Goal: Information Seeking & Learning: Learn about a topic

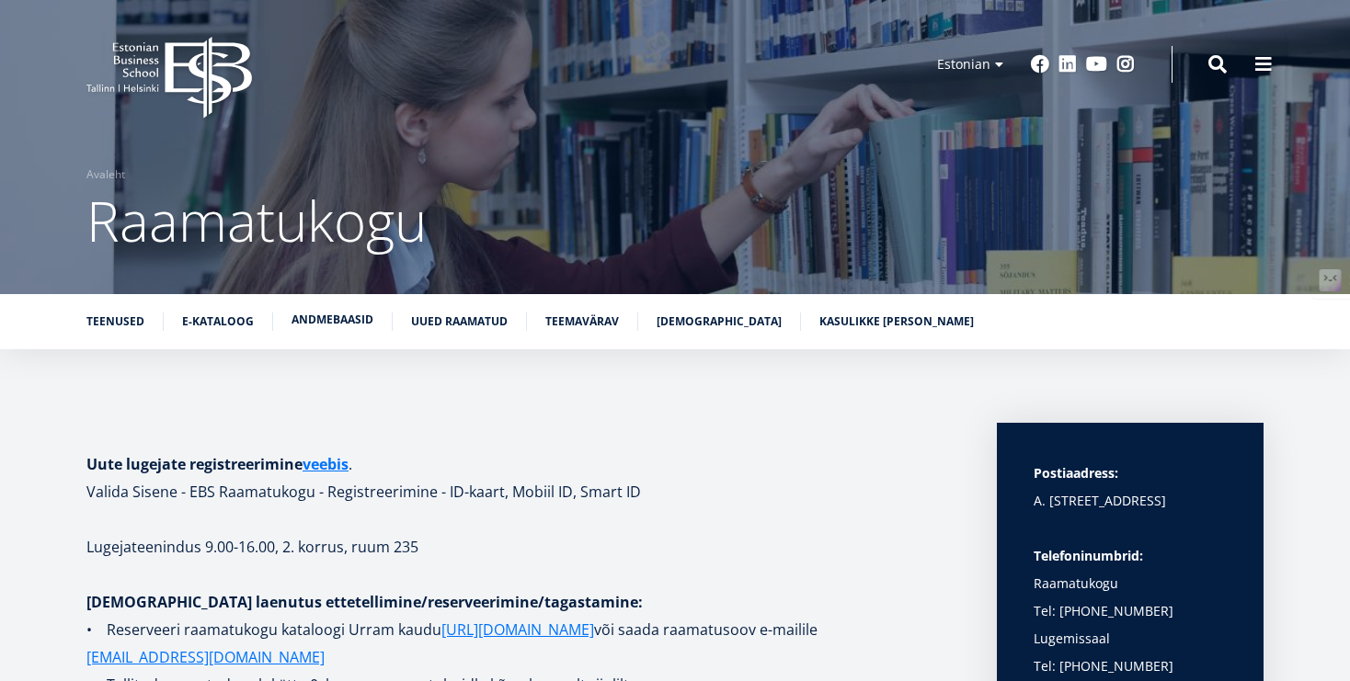
click at [319, 318] on link "Andmebaasid" at bounding box center [333, 320] width 82 height 18
click at [338, 336] on ul "Teenused E-kataloog Andmebaasid Uued raamatud Teemavärav [DEMOGRAPHIC_DATA] Kas…" at bounding box center [666, 327] width 1196 height 28
click at [337, 326] on link "Andmebaasid" at bounding box center [333, 320] width 82 height 18
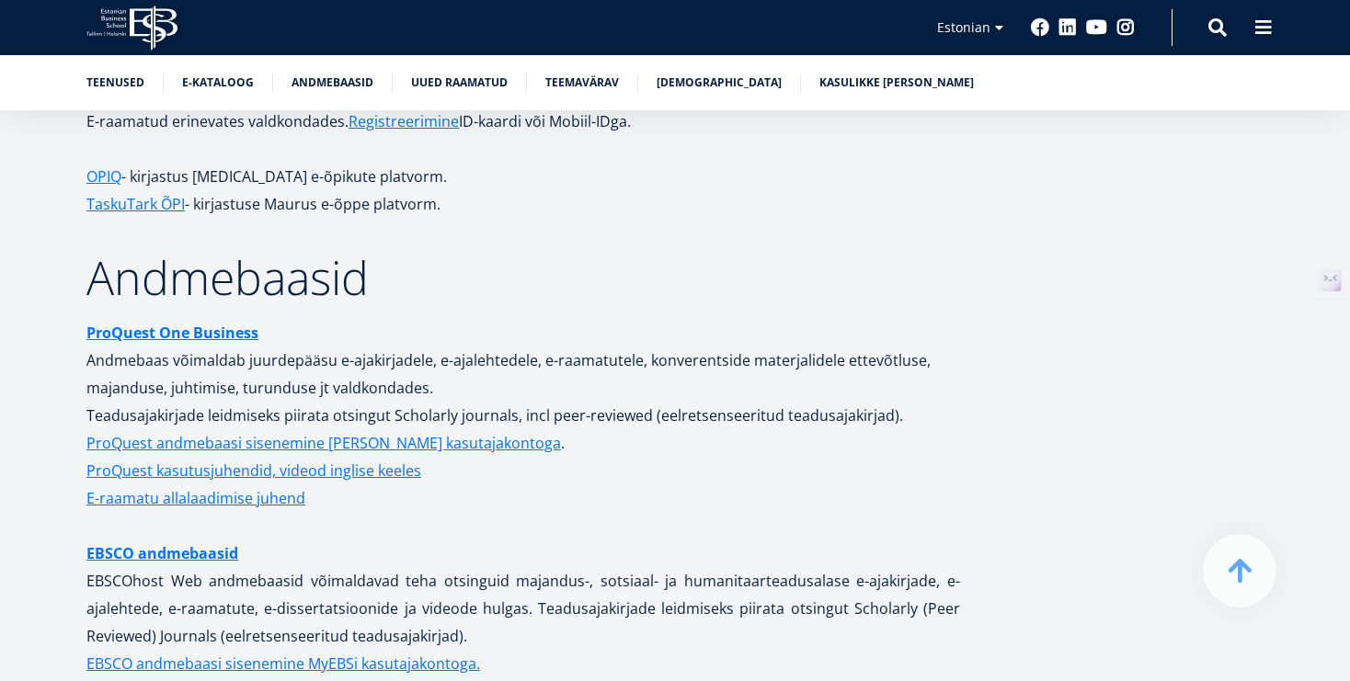
scroll to position [3477, 0]
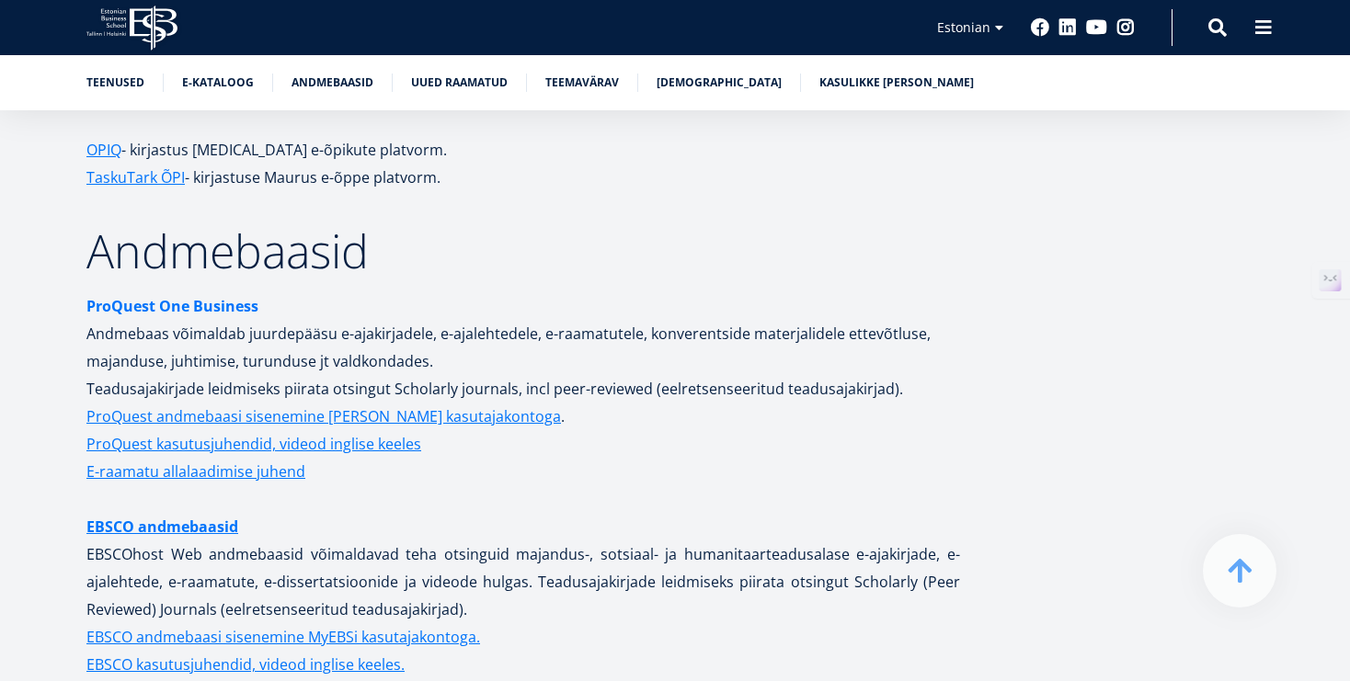
click at [236, 296] on strong "ProQuest One Business" at bounding box center [172, 306] width 172 height 20
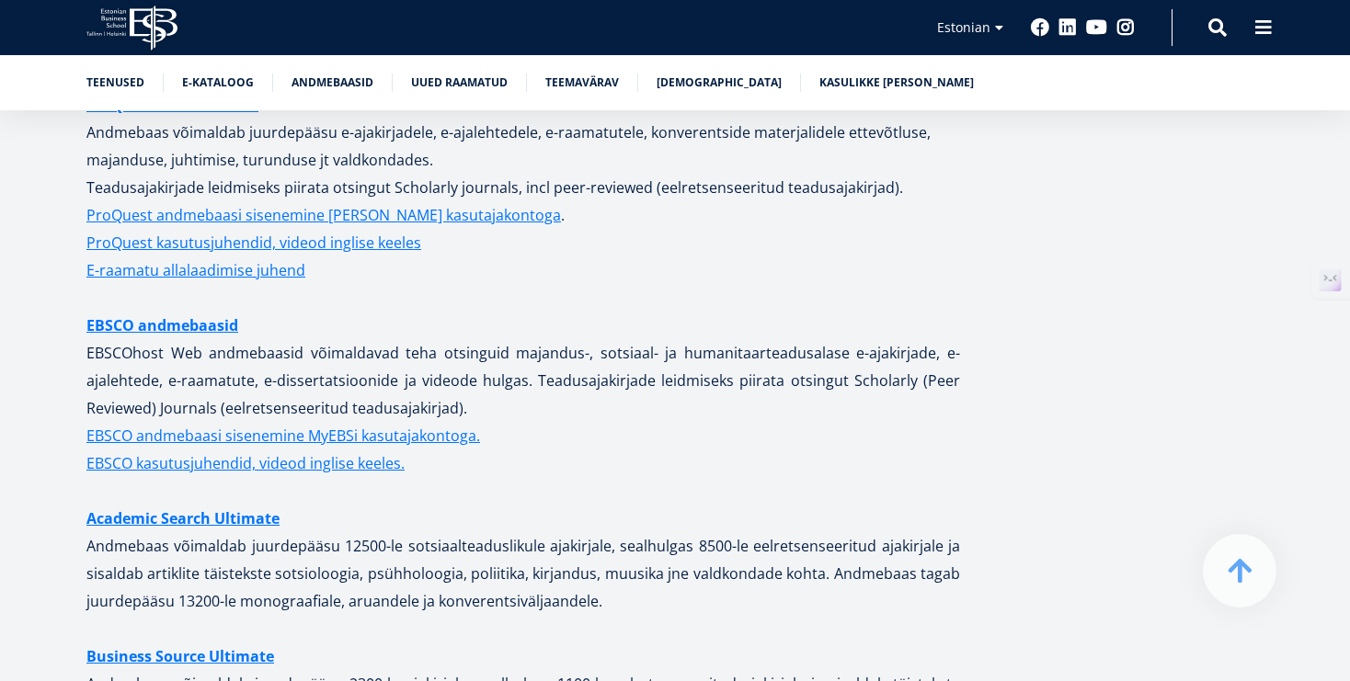
scroll to position [3685, 0]
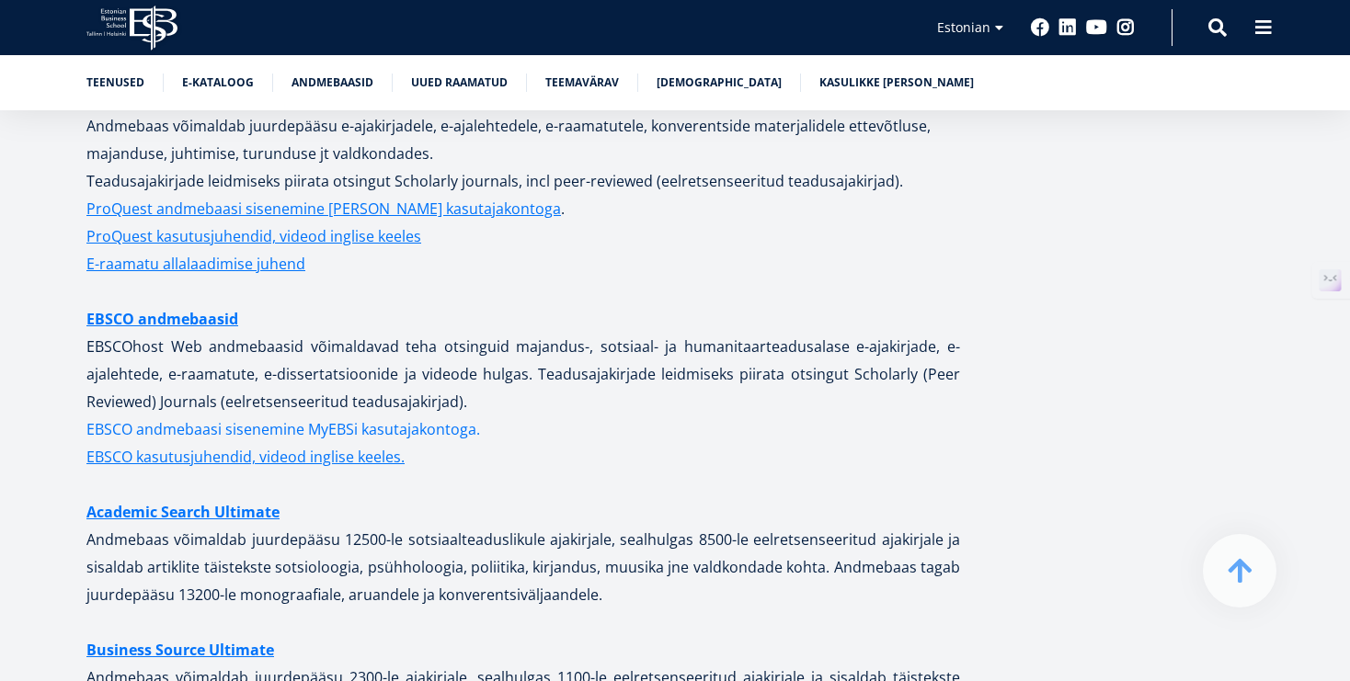
click at [304, 416] on link "EBSCO andmebaasi sisenemine MyEBSi kasutajakontoga." at bounding box center [283, 430] width 394 height 28
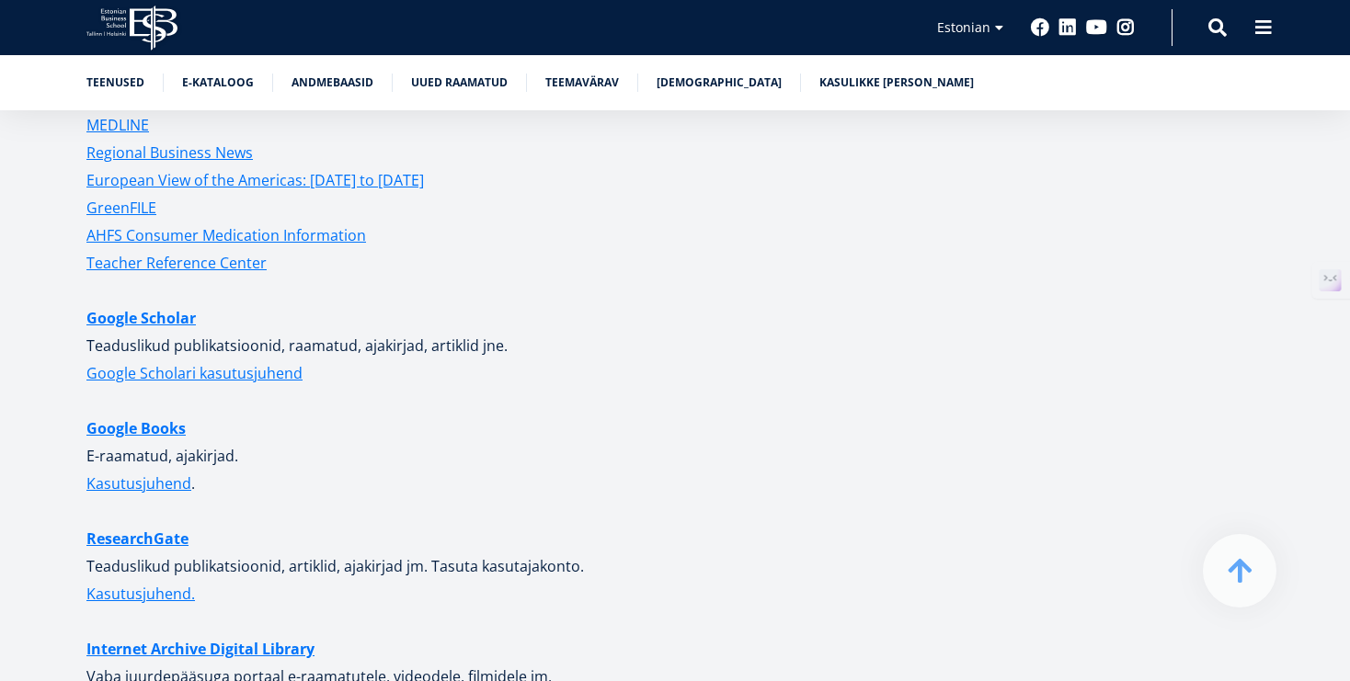
scroll to position [4518, 0]
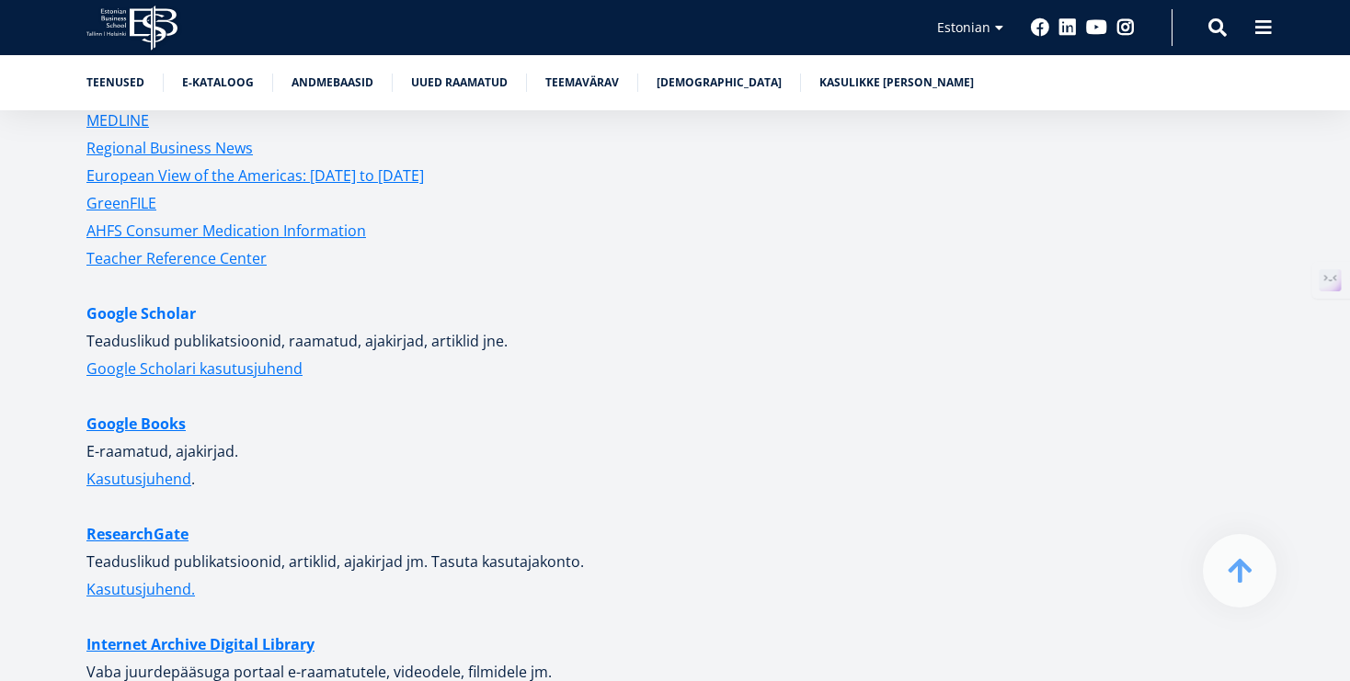
click at [175, 300] on link "Google Scholar" at bounding box center [140, 314] width 109 height 28
